Goal: Task Accomplishment & Management: Manage account settings

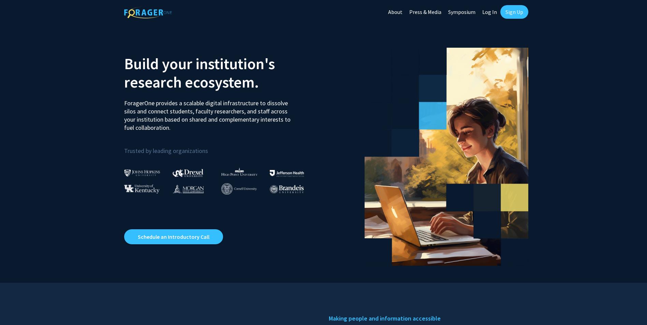
click at [493, 10] on link "Log In" at bounding box center [489, 12] width 21 height 24
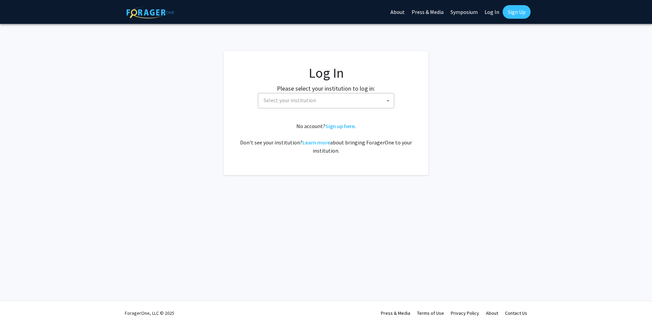
click at [300, 100] on span "Select your institution" at bounding box center [290, 100] width 53 height 7
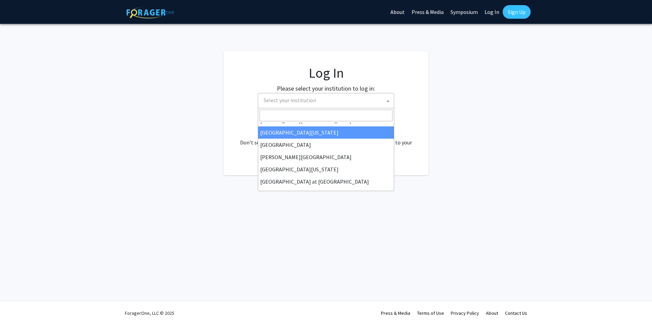
scroll to position [239, 0]
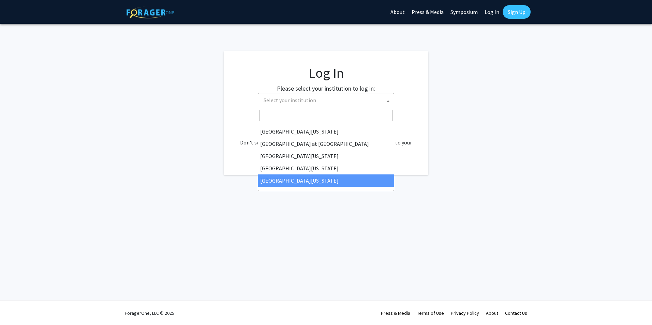
select select "33"
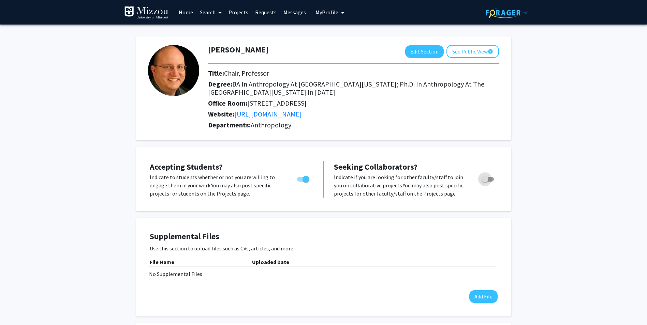
click at [490, 178] on span "Toggle" at bounding box center [488, 179] width 12 height 5
click at [485, 182] on input "Toggle" at bounding box center [485, 182] width 0 height 0
checkbox input "true"
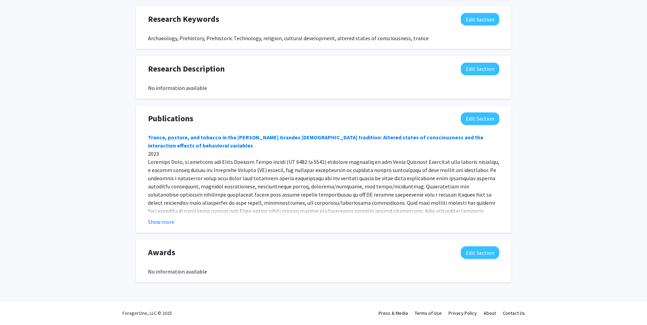
scroll to position [451, 0]
